Goal: Task Accomplishment & Management: Manage account settings

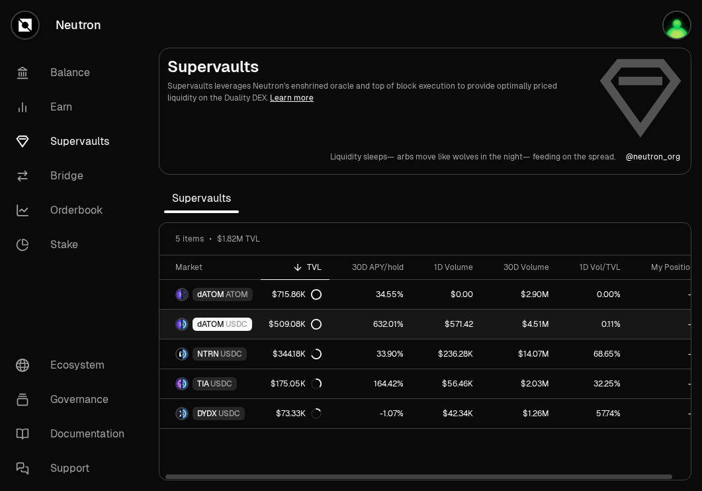
click at [256, 321] on link "dATOM USDC" at bounding box center [209, 324] width 101 height 29
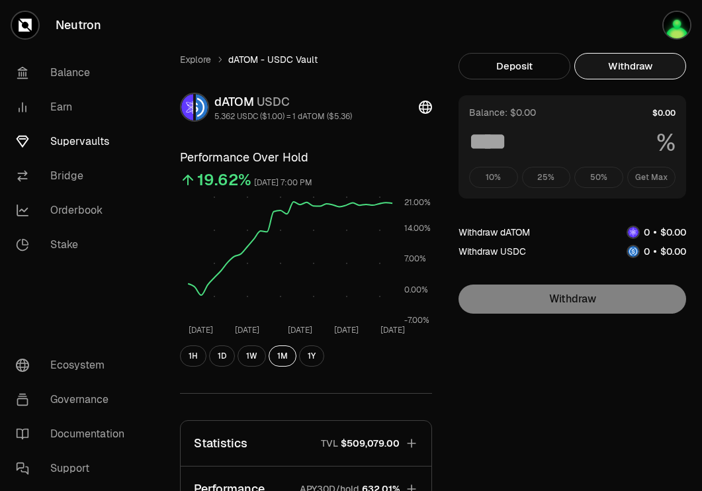
click at [640, 74] on button "Withdraw" at bounding box center [630, 66] width 112 height 26
click at [649, 178] on div "10% 25% 50% Get Max" at bounding box center [572, 177] width 206 height 21
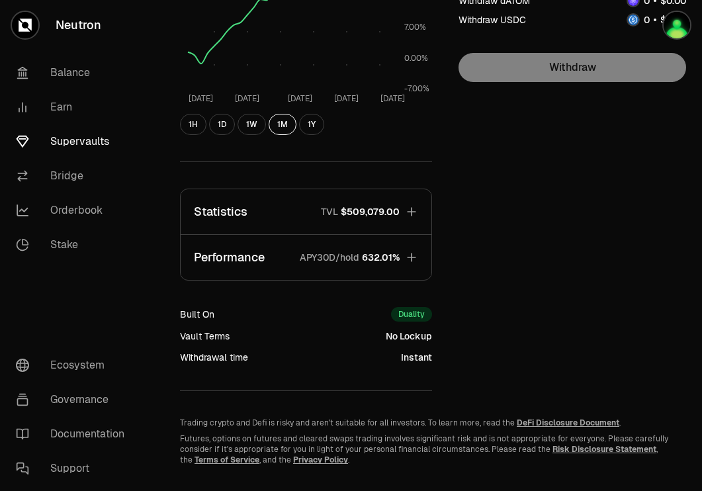
scroll to position [230, 0]
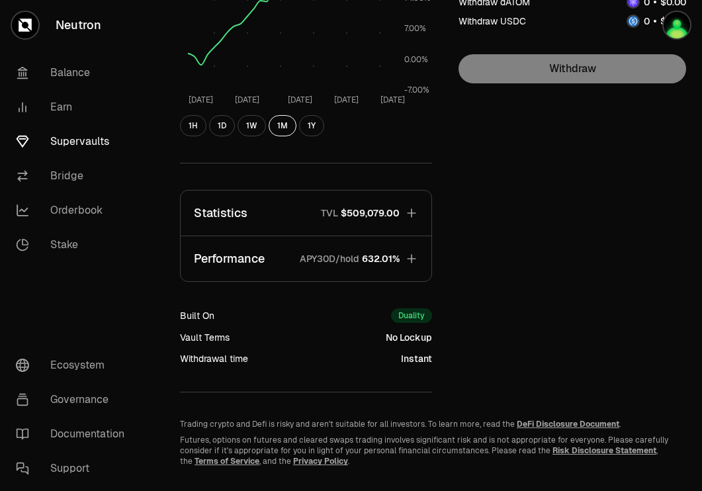
click at [323, 220] on p "TVL" at bounding box center [329, 212] width 17 height 13
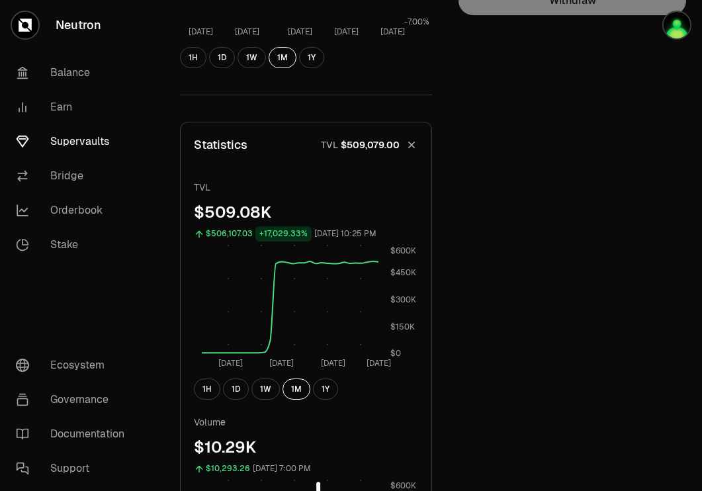
scroll to position [0, 0]
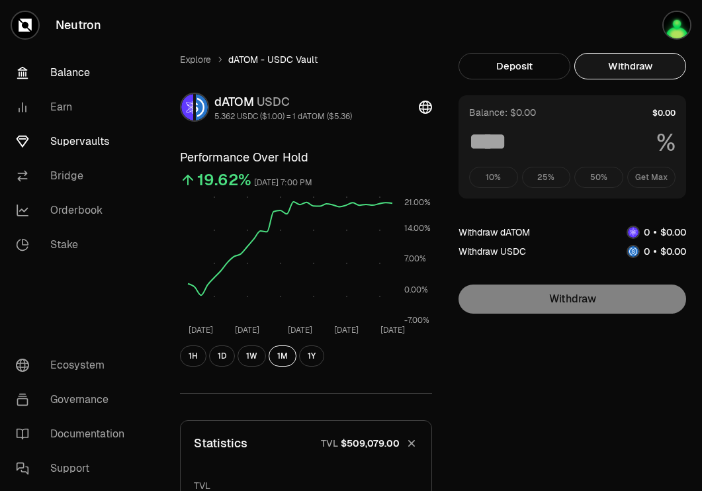
click at [73, 72] on link "Balance" at bounding box center [74, 73] width 138 height 34
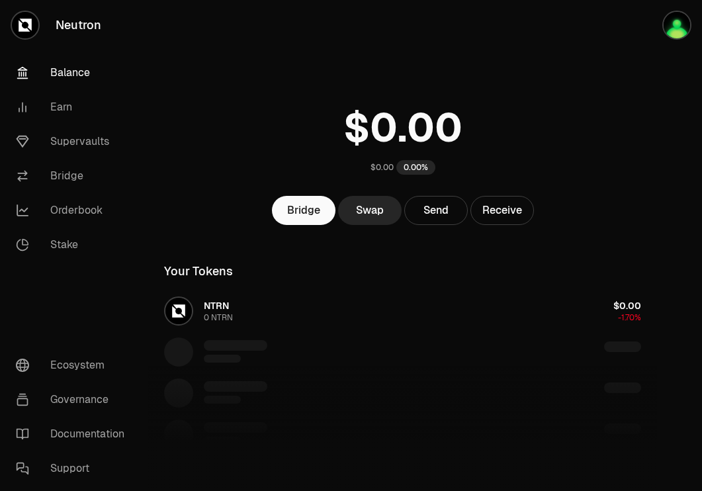
click at [75, 75] on link "Balance" at bounding box center [74, 73] width 138 height 34
click at [83, 142] on link "Supervaults" at bounding box center [74, 141] width 138 height 34
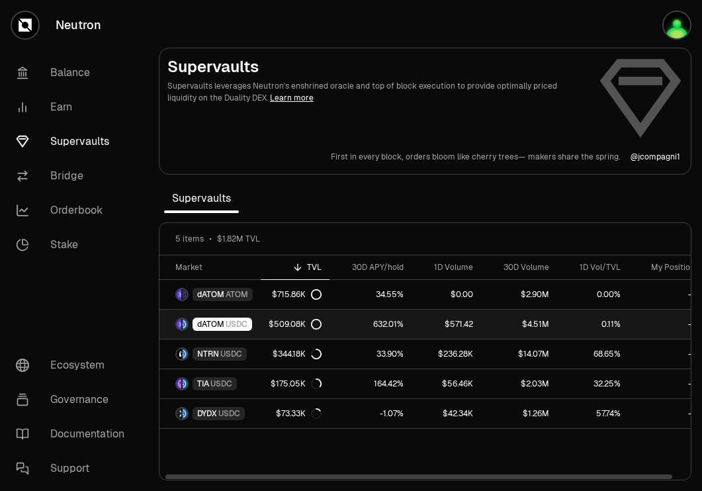
click at [252, 321] on link "dATOM USDC" at bounding box center [209, 324] width 101 height 29
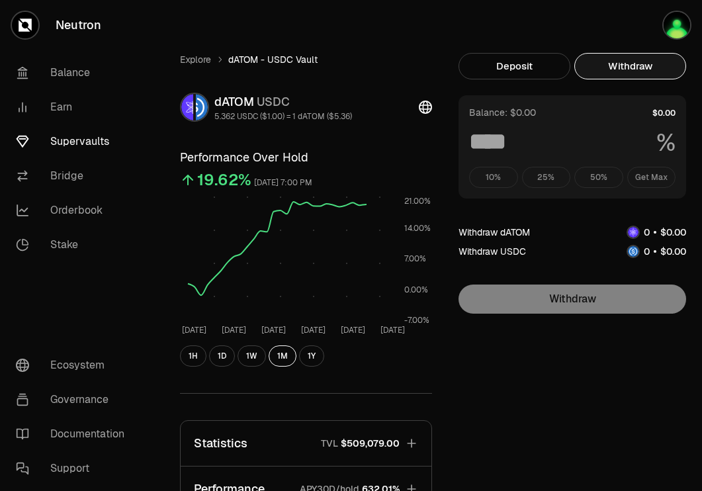
click at [639, 69] on button "Withdraw" at bounding box center [630, 66] width 112 height 26
click at [54, 66] on link "Balance" at bounding box center [74, 73] width 138 height 34
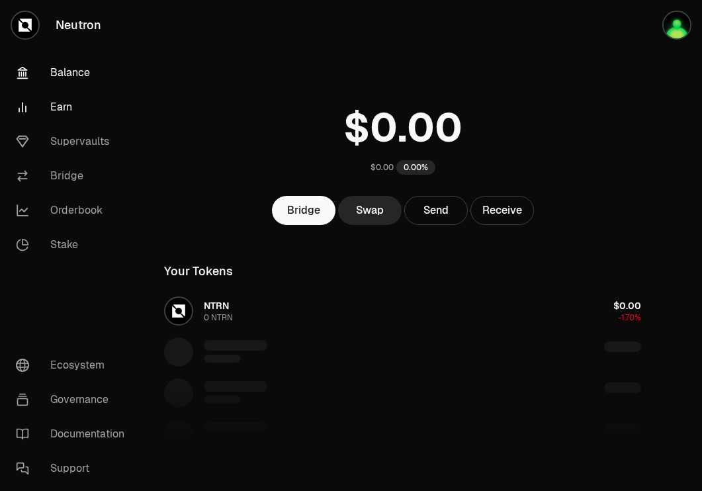
click at [67, 110] on link "Earn" at bounding box center [74, 107] width 138 height 34
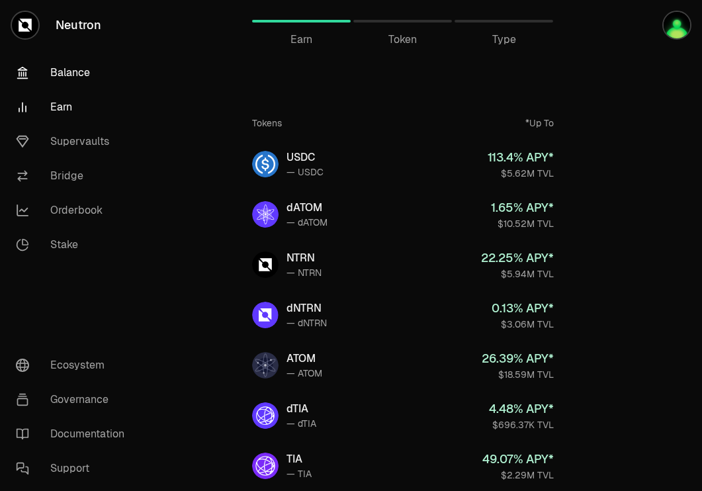
click at [79, 74] on link "Balance" at bounding box center [74, 73] width 138 height 34
